Goal: Information Seeking & Learning: Learn about a topic

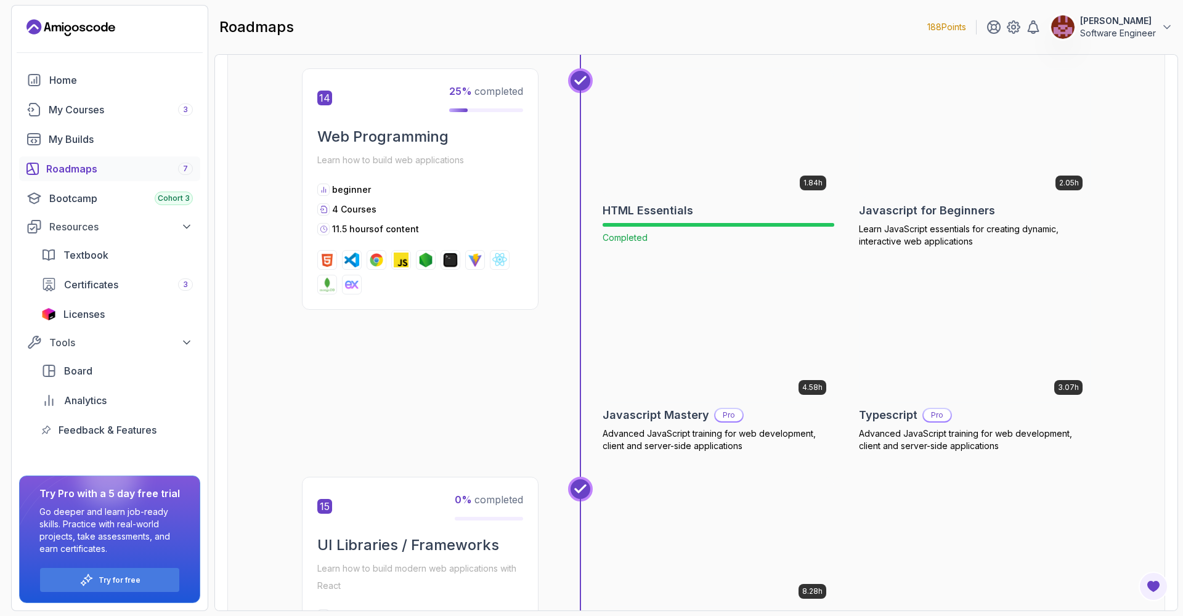
scroll to position [4398, 0]
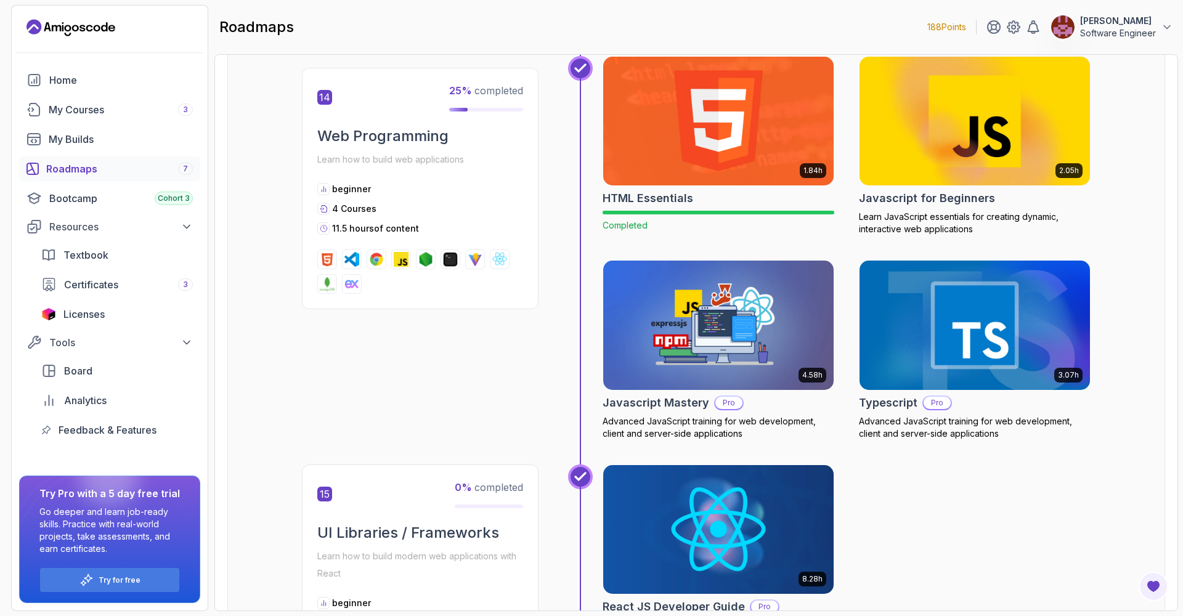
click at [942, 132] on img at bounding box center [975, 121] width 242 height 136
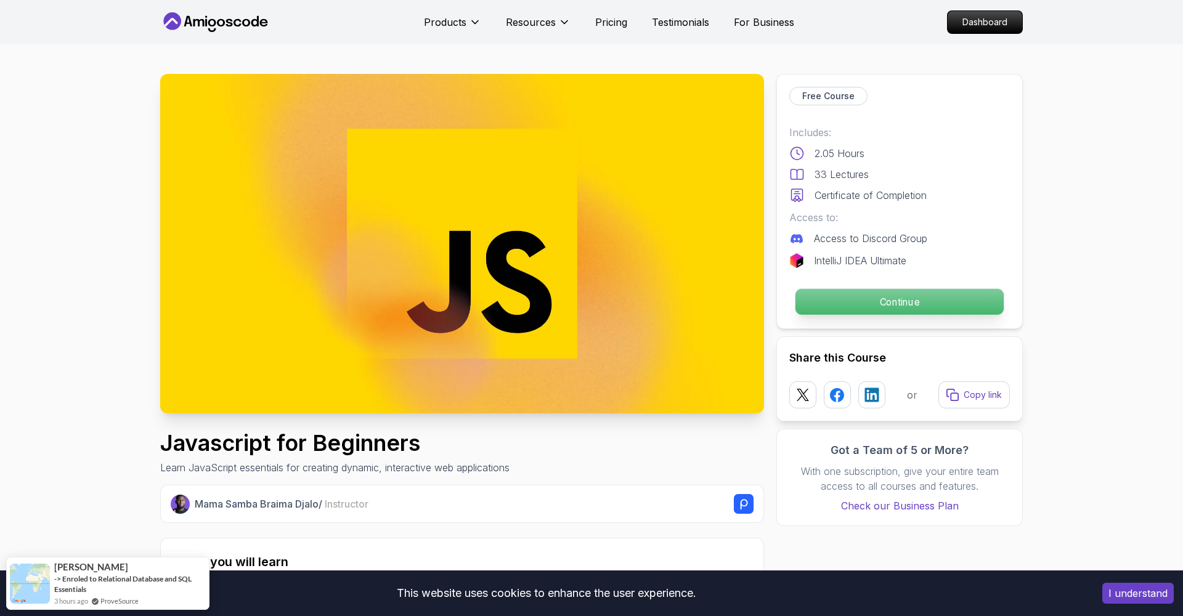
click at [831, 302] on p "Continue" at bounding box center [899, 302] width 208 height 26
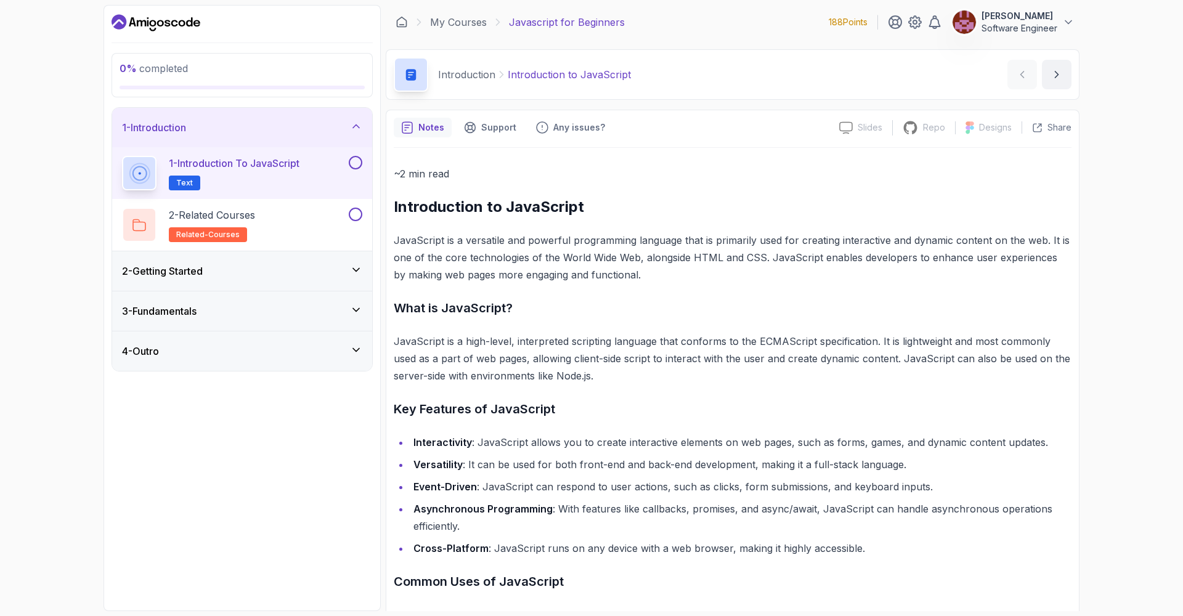
click at [356, 270] on icon at bounding box center [356, 270] width 12 height 12
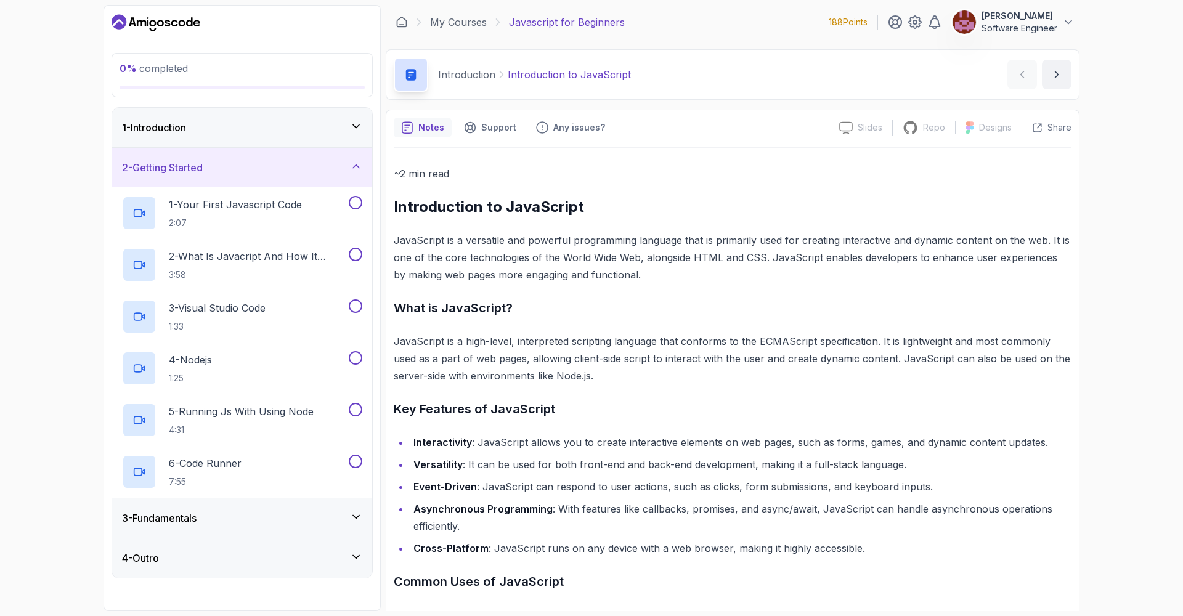
click at [354, 516] on icon at bounding box center [356, 517] width 6 height 3
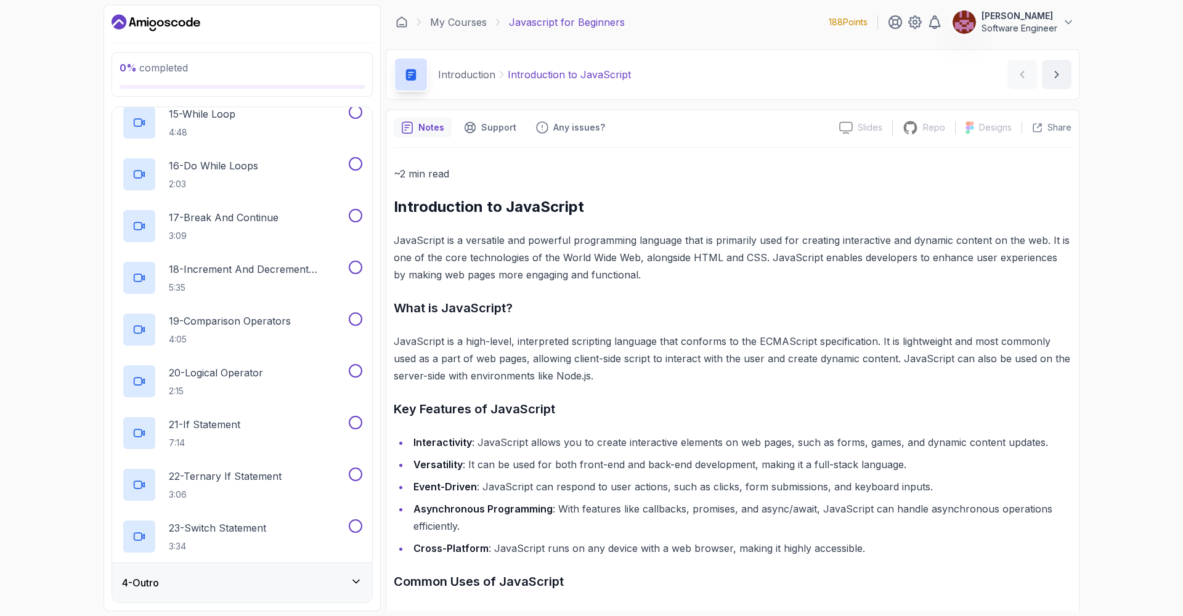
scroll to position [854, 0]
click at [357, 580] on icon at bounding box center [356, 581] width 12 height 12
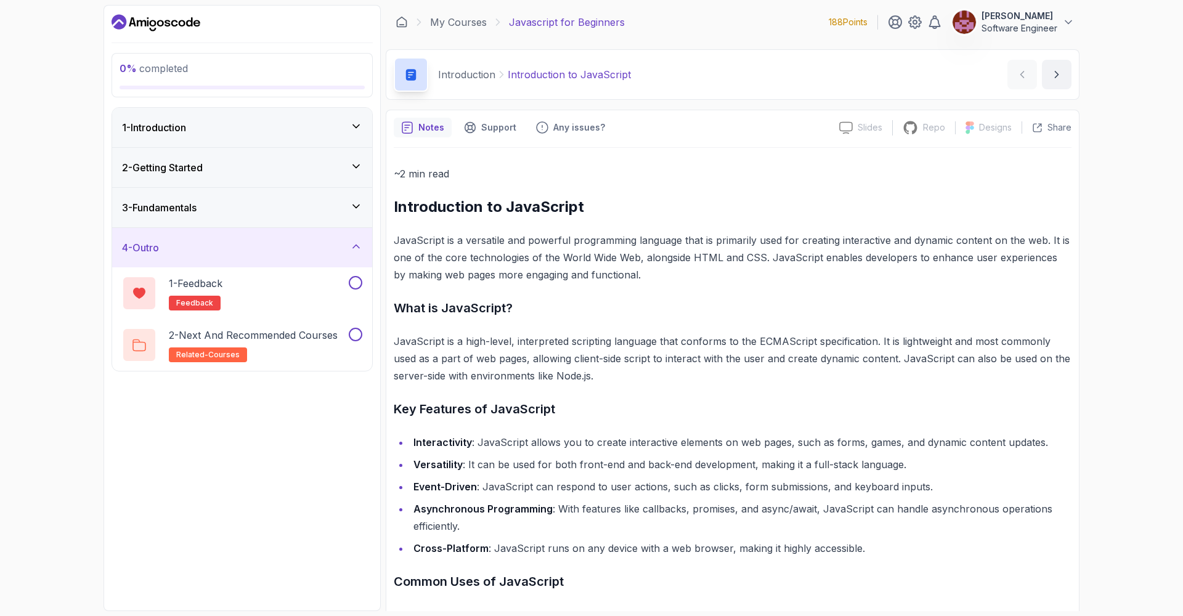
scroll to position [0, 0]
click at [357, 128] on icon at bounding box center [356, 126] width 12 height 12
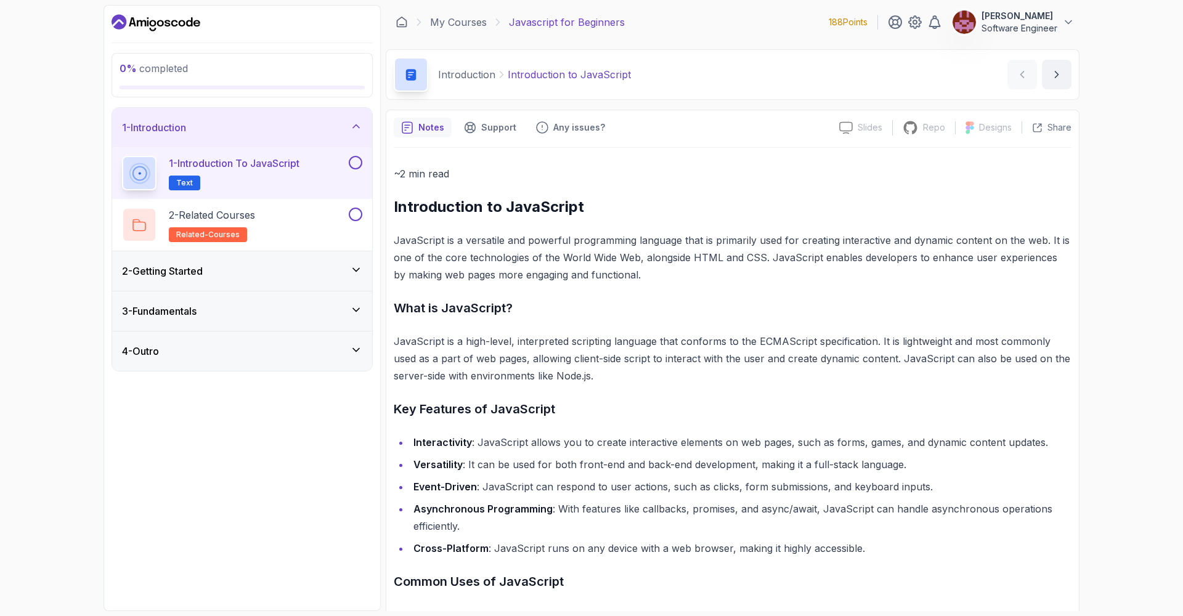
click at [355, 159] on button at bounding box center [356, 163] width 14 height 14
click at [248, 212] on p "2 - Related Courses" at bounding box center [212, 215] width 86 height 15
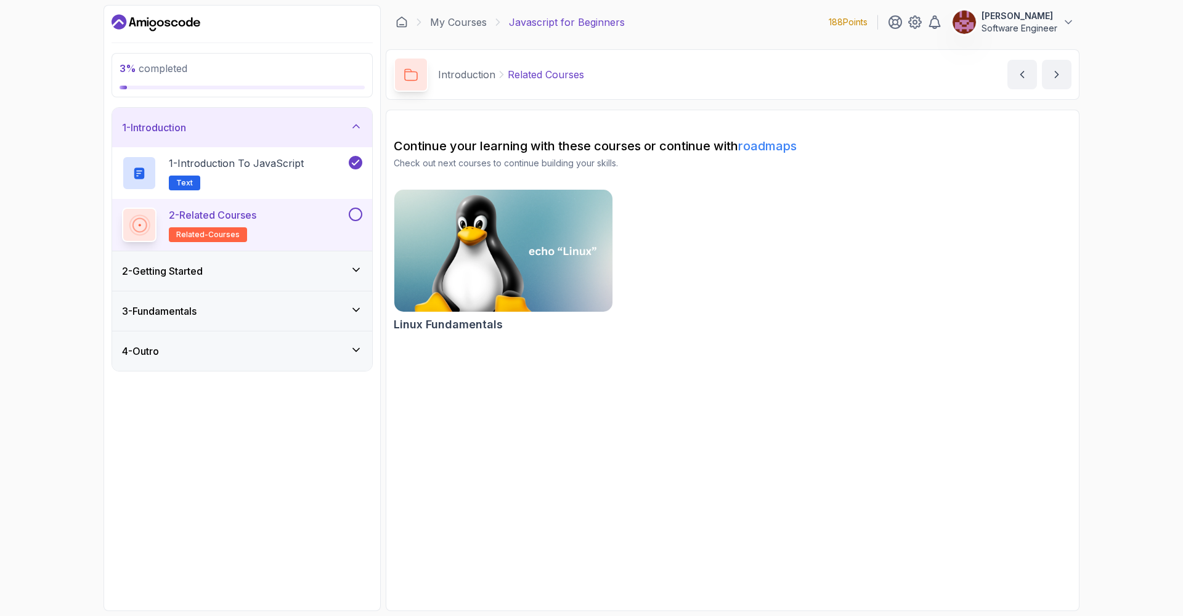
click at [356, 213] on button at bounding box center [356, 215] width 14 height 14
click at [357, 269] on icon at bounding box center [356, 270] width 12 height 12
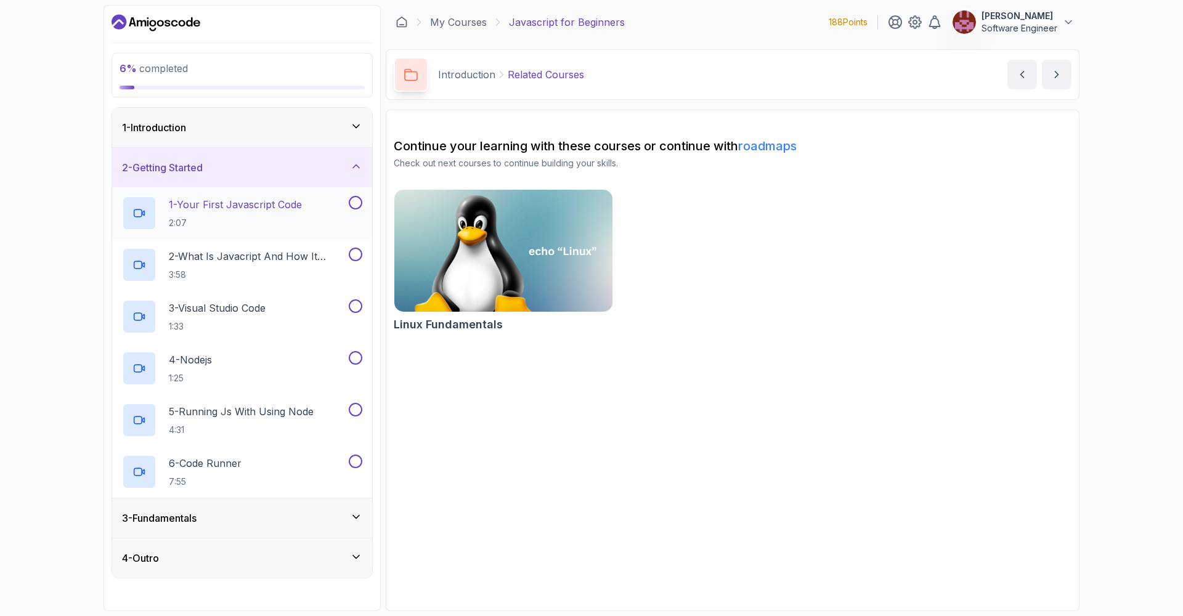
click at [240, 209] on p "1 - Your First Javascript Code" at bounding box center [235, 204] width 133 height 15
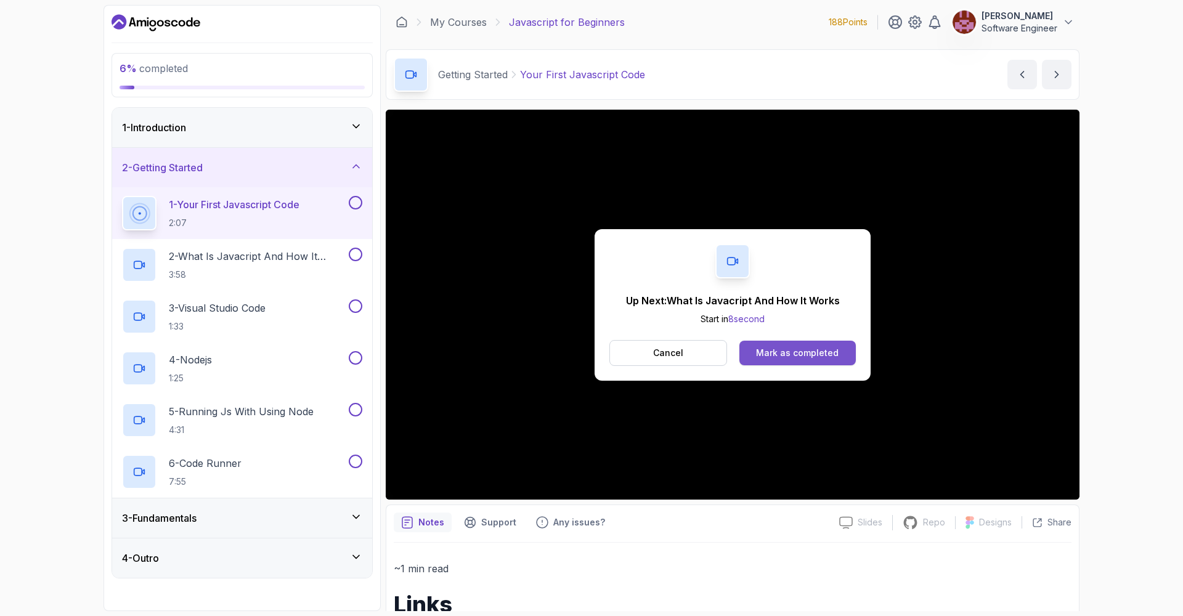
click at [790, 353] on div "Mark as completed" at bounding box center [797, 353] width 83 height 12
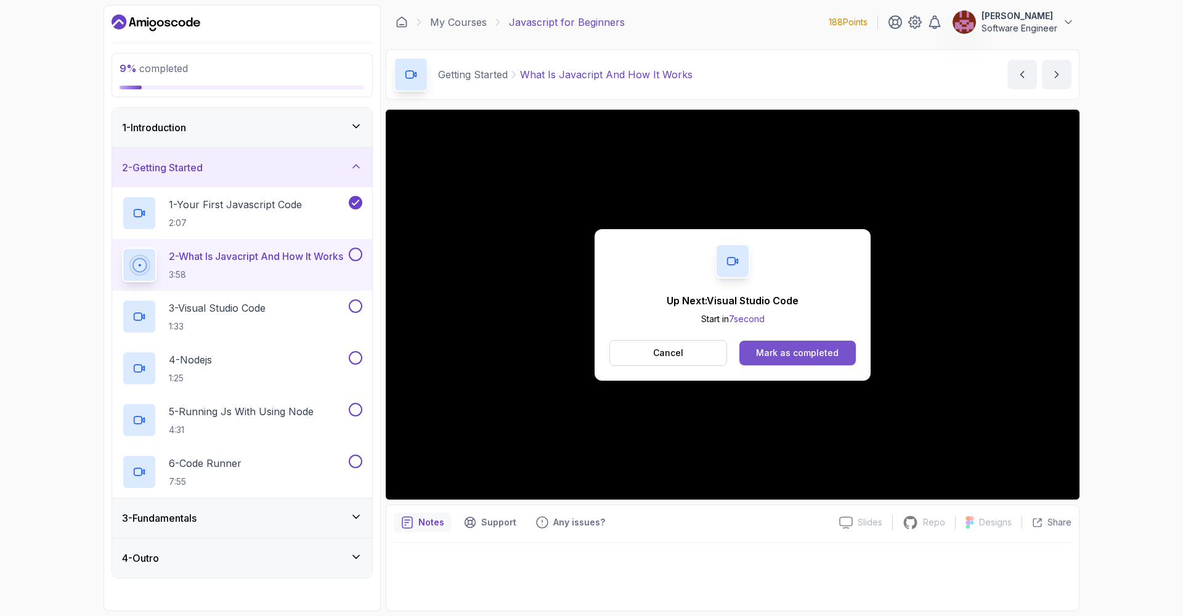
click at [773, 357] on div "Mark as completed" at bounding box center [797, 353] width 83 height 12
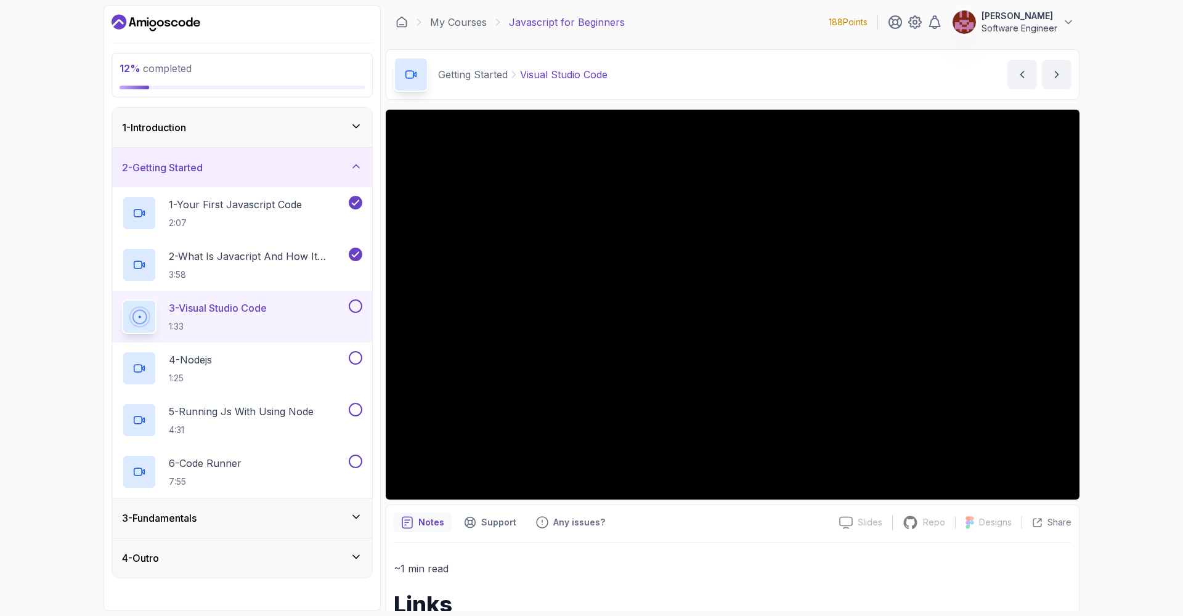
click at [358, 299] on div "3 - Visual Studio Code 1:33" at bounding box center [242, 317] width 260 height 52
click at [347, 307] on div at bounding box center [354, 306] width 16 height 14
click at [352, 304] on button at bounding box center [356, 306] width 14 height 14
click at [286, 362] on div "4 - Nodejs 1:25" at bounding box center [234, 368] width 224 height 34
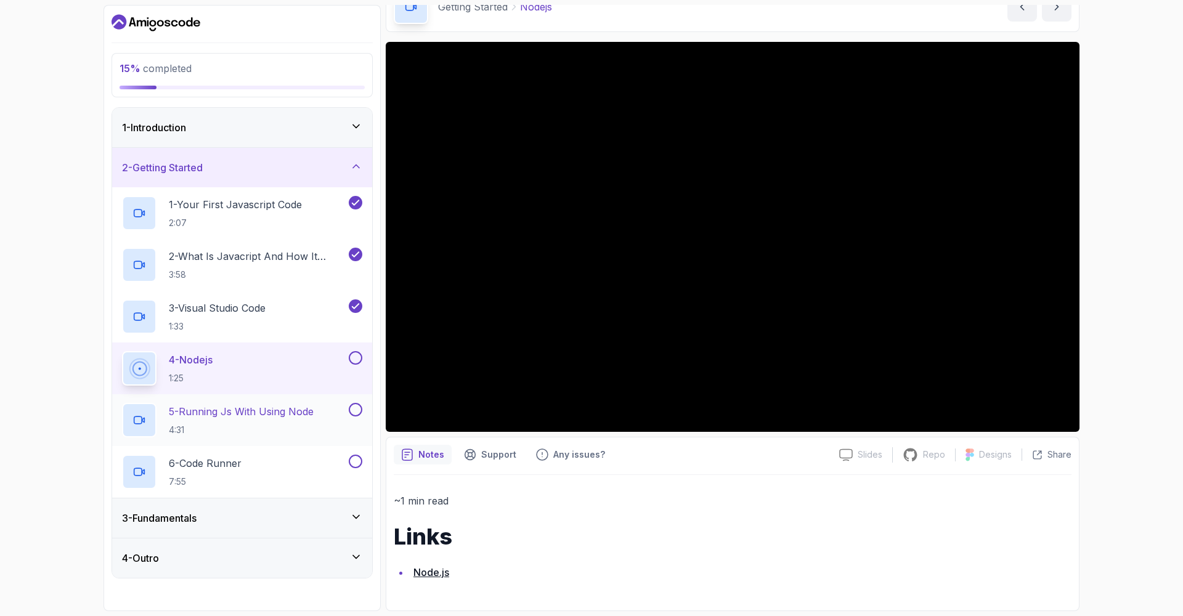
scroll to position [67, 0]
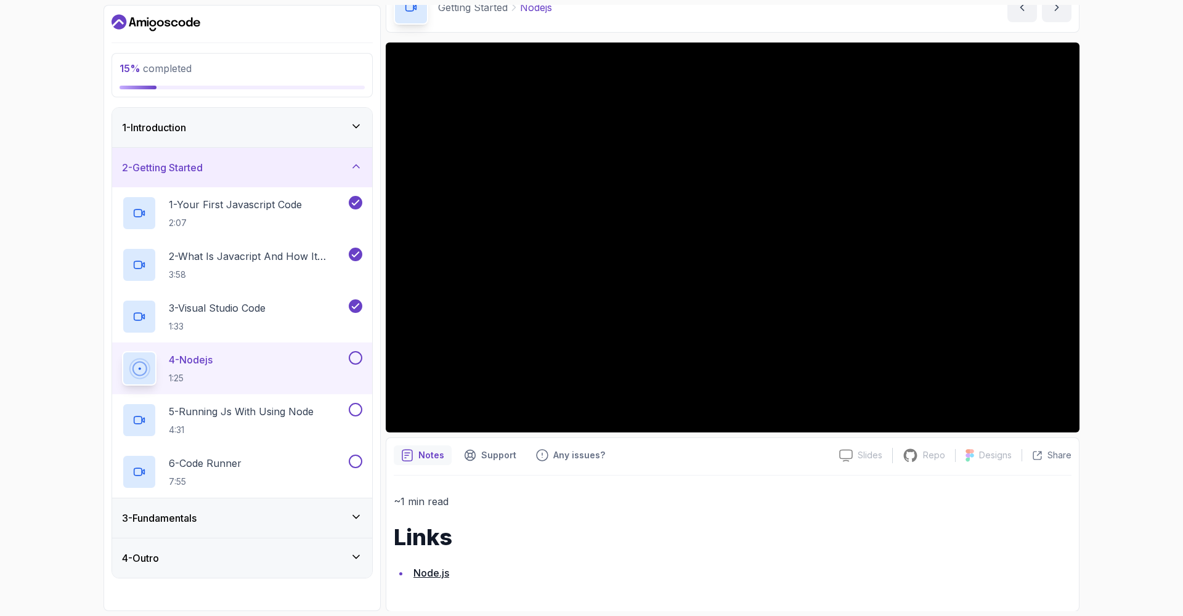
click at [427, 573] on link "Node.js" at bounding box center [431, 573] width 36 height 12
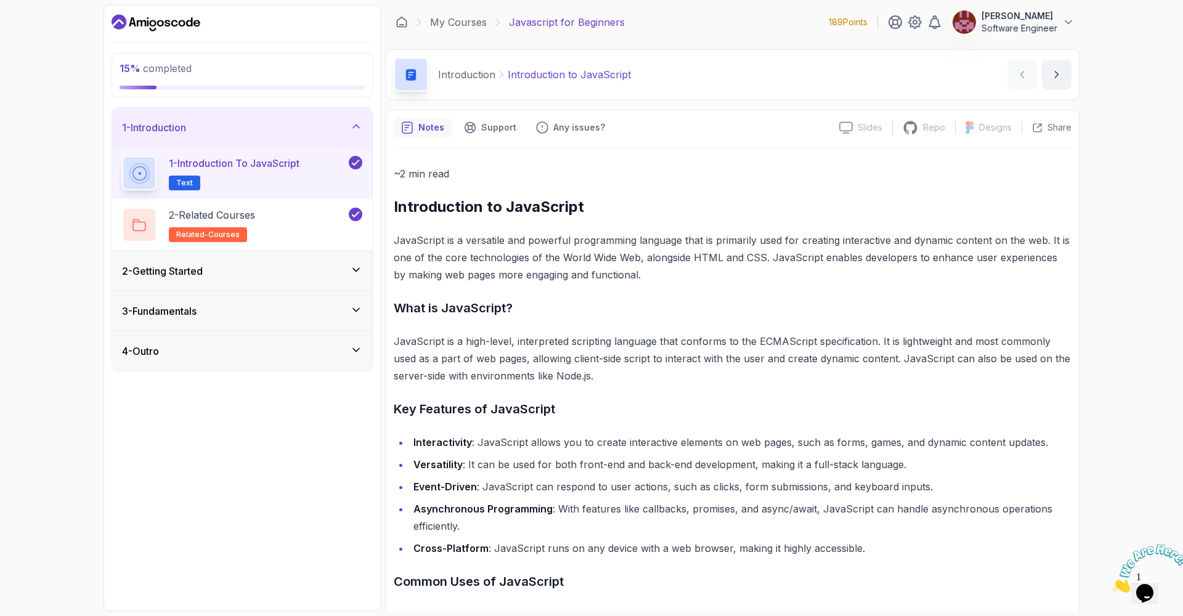
click at [357, 275] on icon at bounding box center [356, 270] width 12 height 12
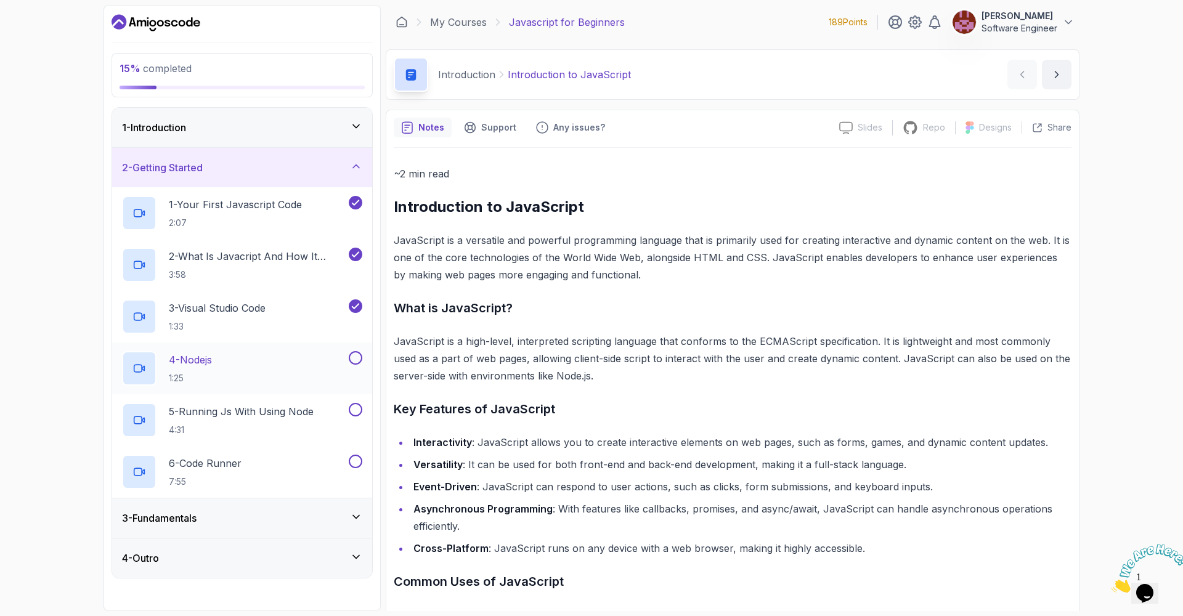
click at [212, 366] on p "4 - Nodejs" at bounding box center [190, 359] width 43 height 15
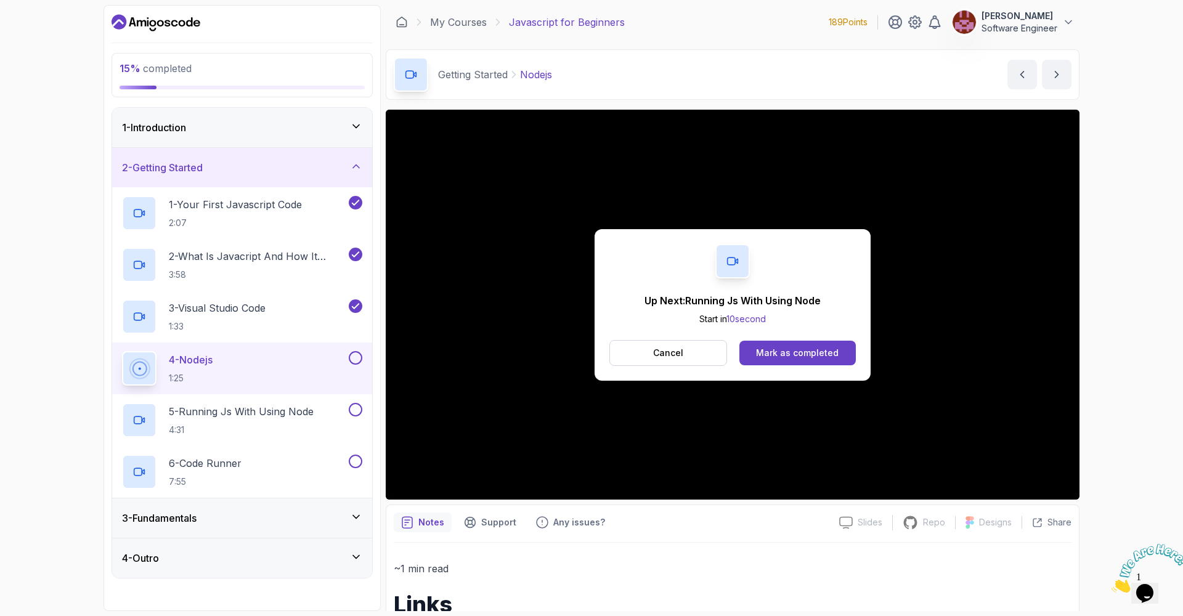
click at [711, 298] on p "Up Next: Running Js With Using Node" at bounding box center [732, 300] width 176 height 15
click at [249, 361] on div "4 - Nodejs 1:25" at bounding box center [234, 368] width 224 height 34
click at [692, 348] on button "Cancel" at bounding box center [668, 353] width 118 height 26
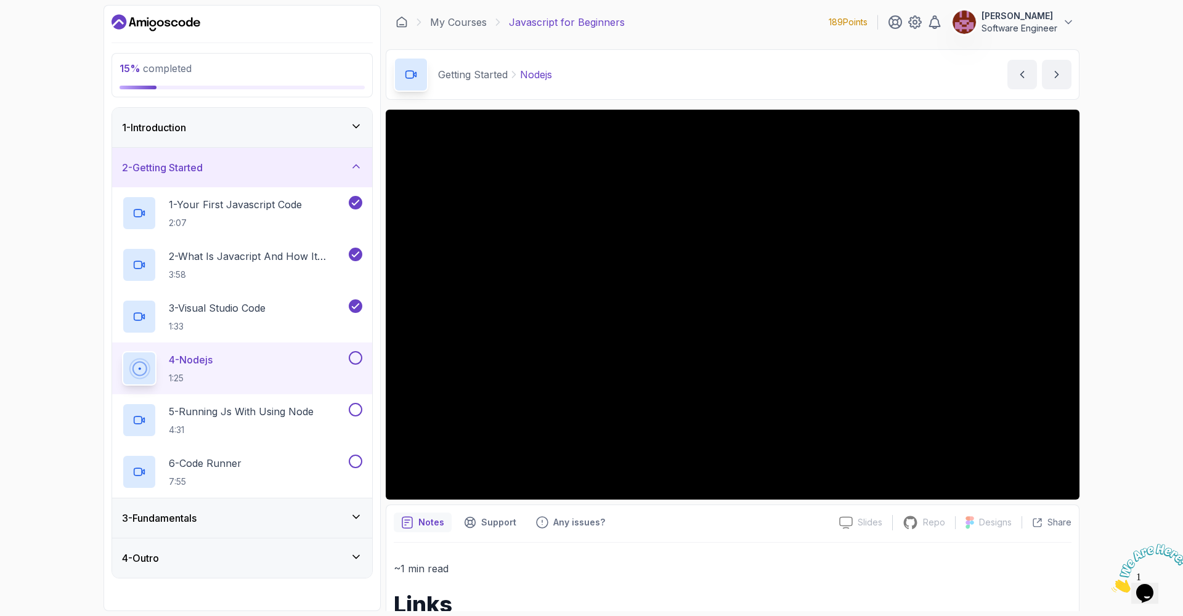
click at [354, 359] on button at bounding box center [356, 358] width 14 height 14
click at [286, 409] on p "5 - Running Js With Using Node" at bounding box center [241, 411] width 145 height 15
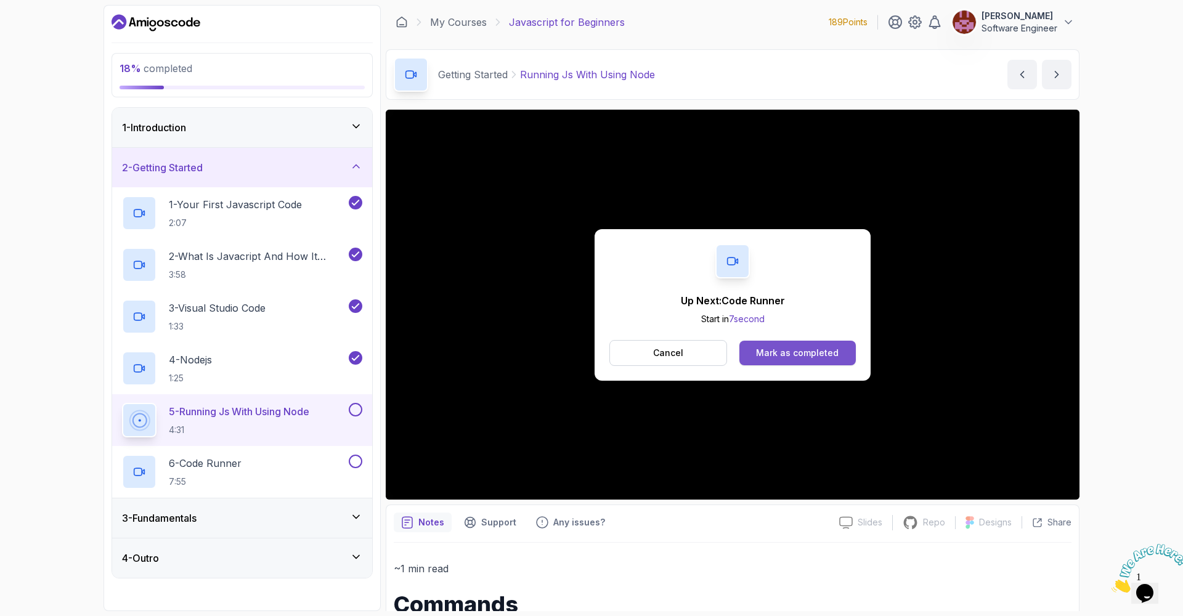
click at [769, 352] on div "Mark as completed" at bounding box center [797, 353] width 83 height 12
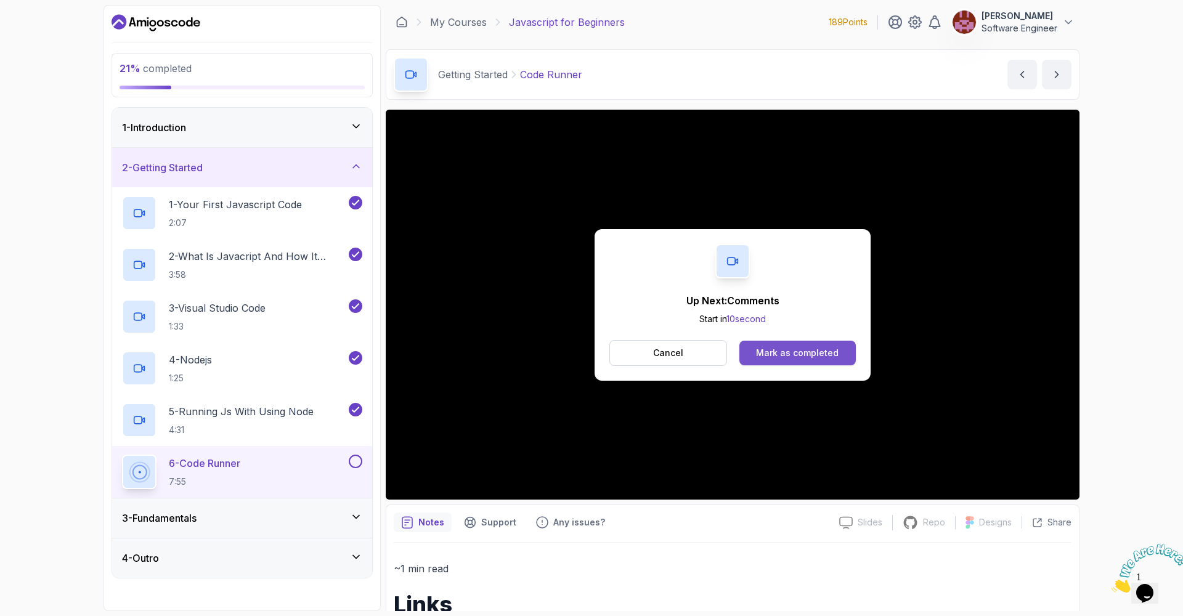
click at [819, 350] on div "Mark as completed" at bounding box center [797, 353] width 83 height 12
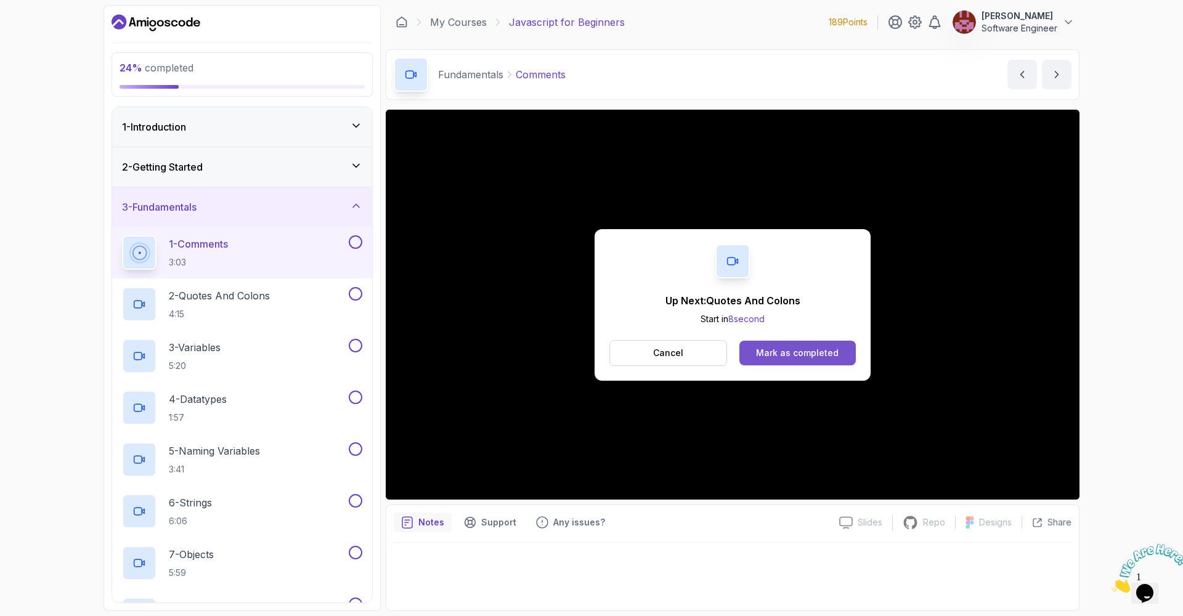
click at [771, 353] on div "Mark as completed" at bounding box center [797, 353] width 83 height 12
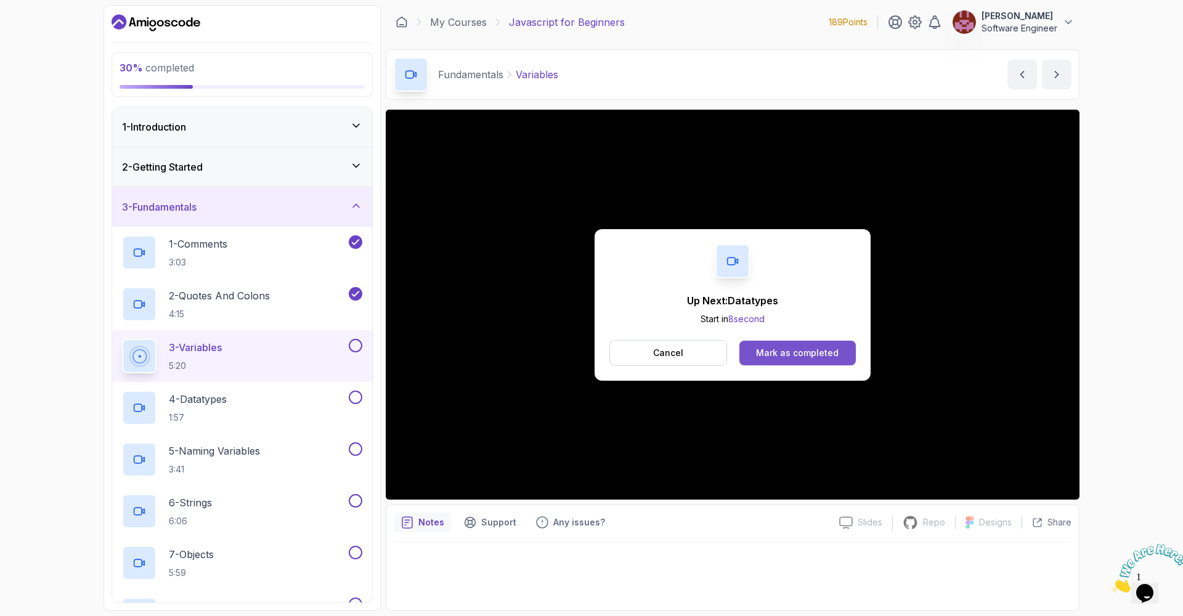
click at [787, 353] on div "Mark as completed" at bounding box center [797, 353] width 83 height 12
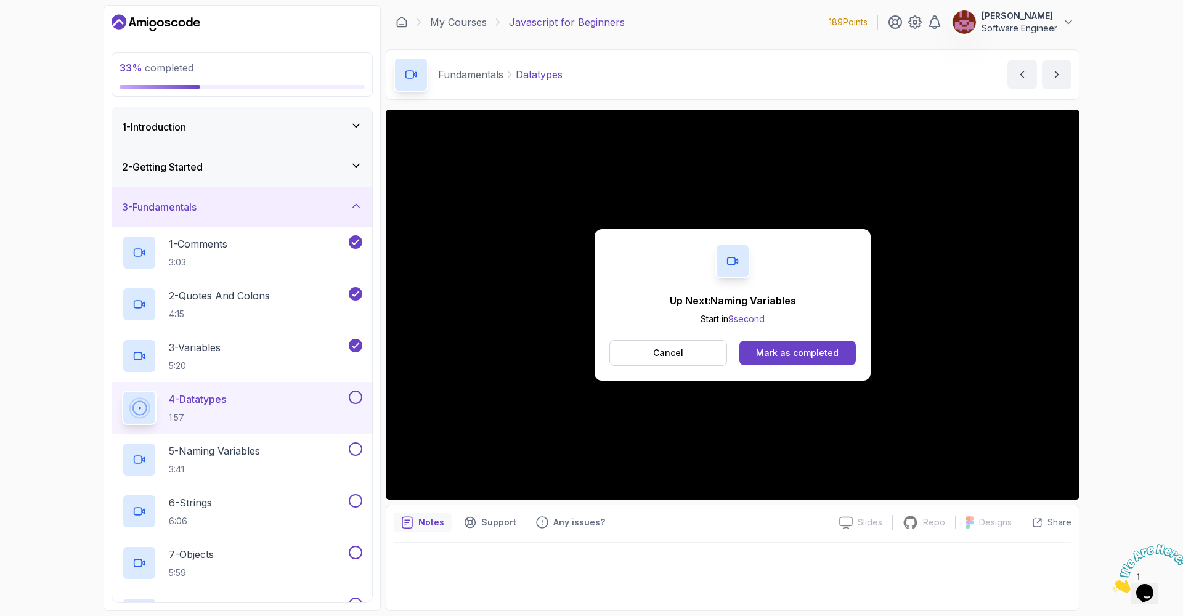
click at [787, 353] on div "Mark as completed" at bounding box center [797, 353] width 83 height 12
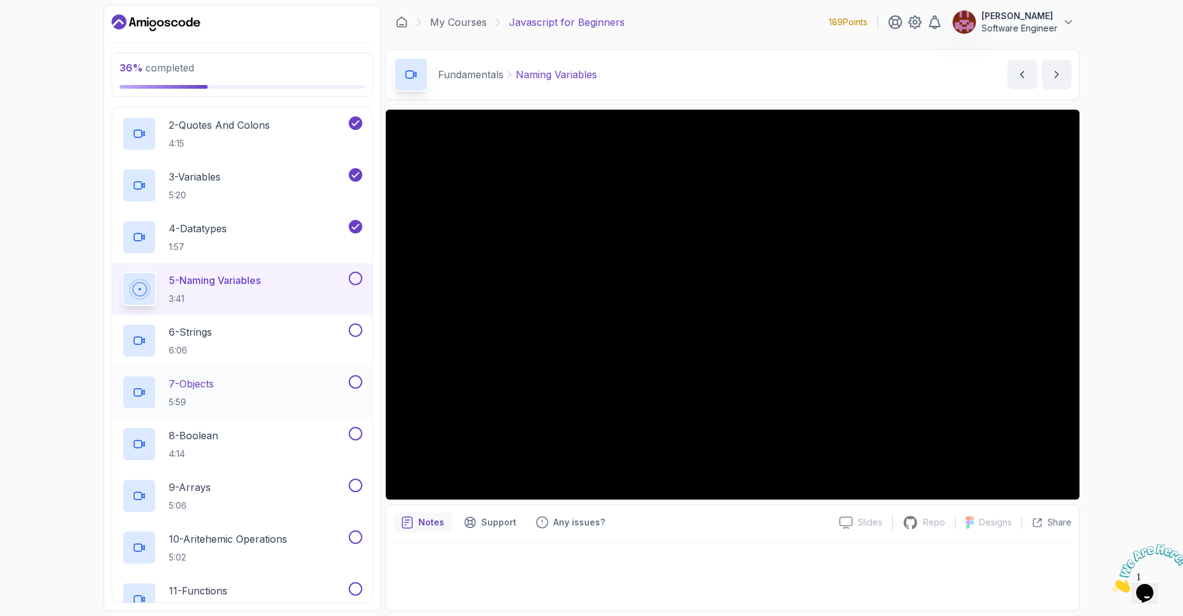
scroll to position [172, 0]
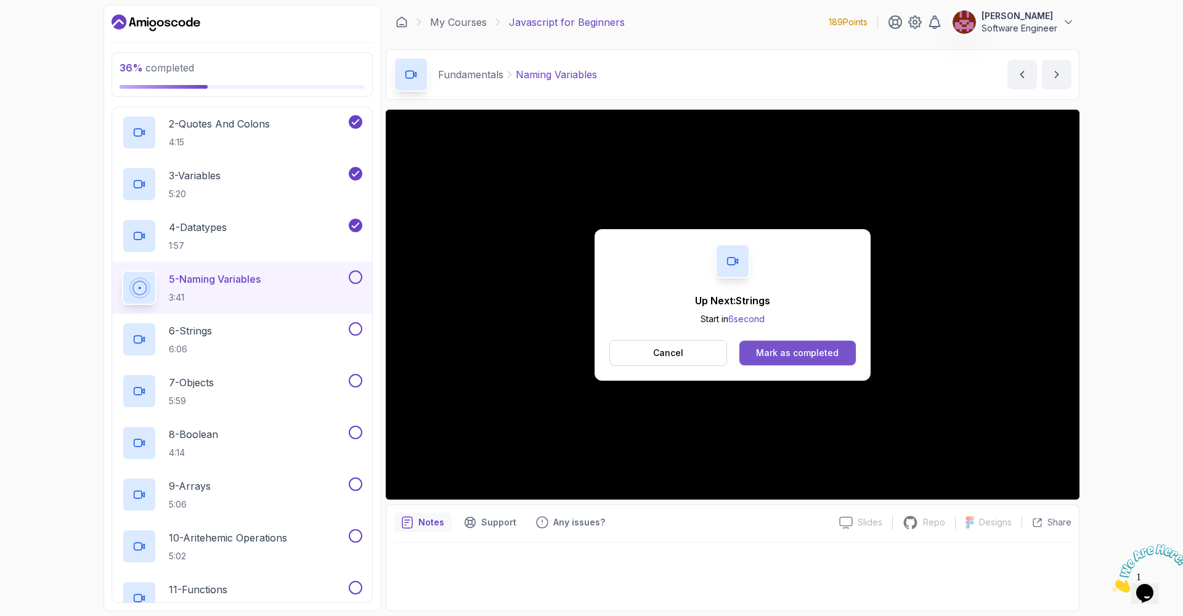
click at [840, 350] on button "Mark as completed" at bounding box center [797, 353] width 116 height 25
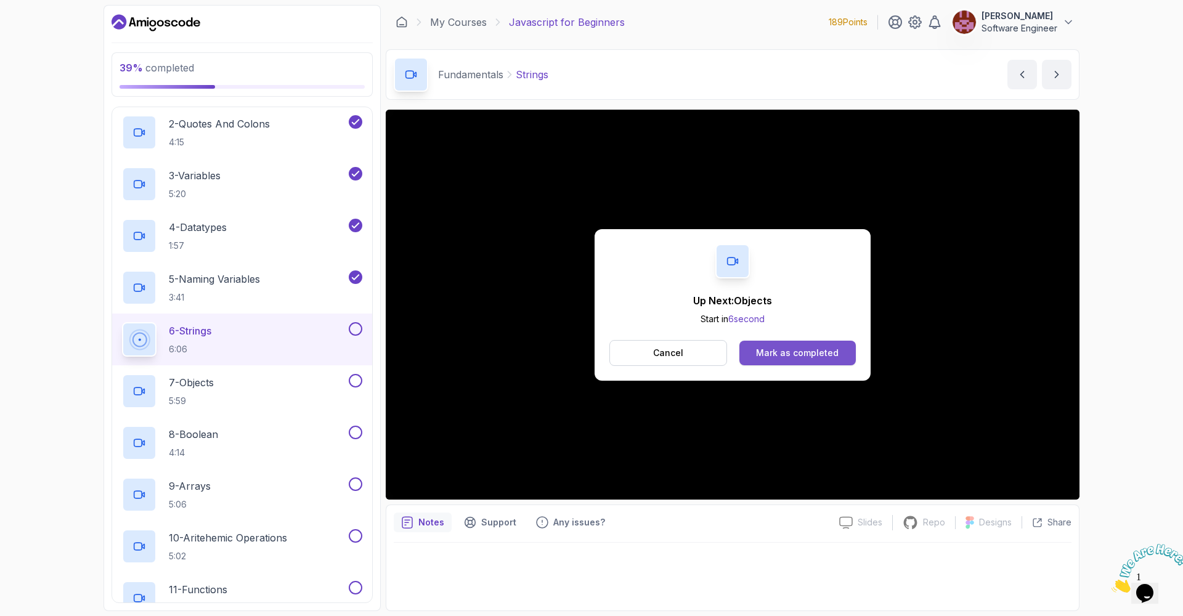
click at [802, 355] on div "Mark as completed" at bounding box center [797, 353] width 83 height 12
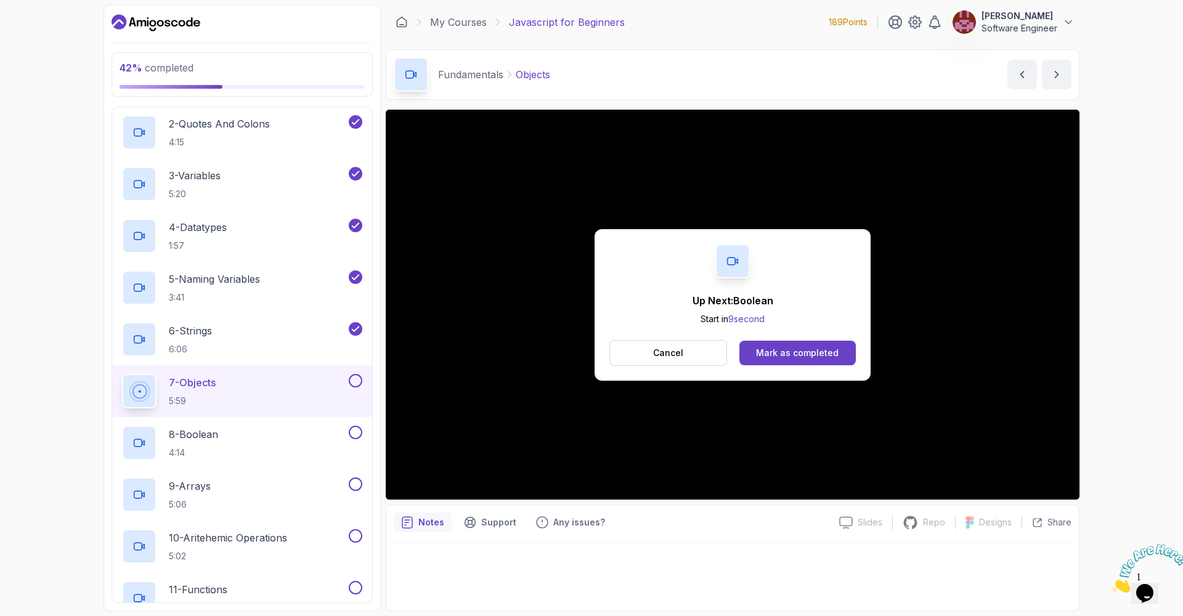
click at [802, 355] on div "Mark as completed" at bounding box center [797, 353] width 83 height 12
